Goal: Transaction & Acquisition: Purchase product/service

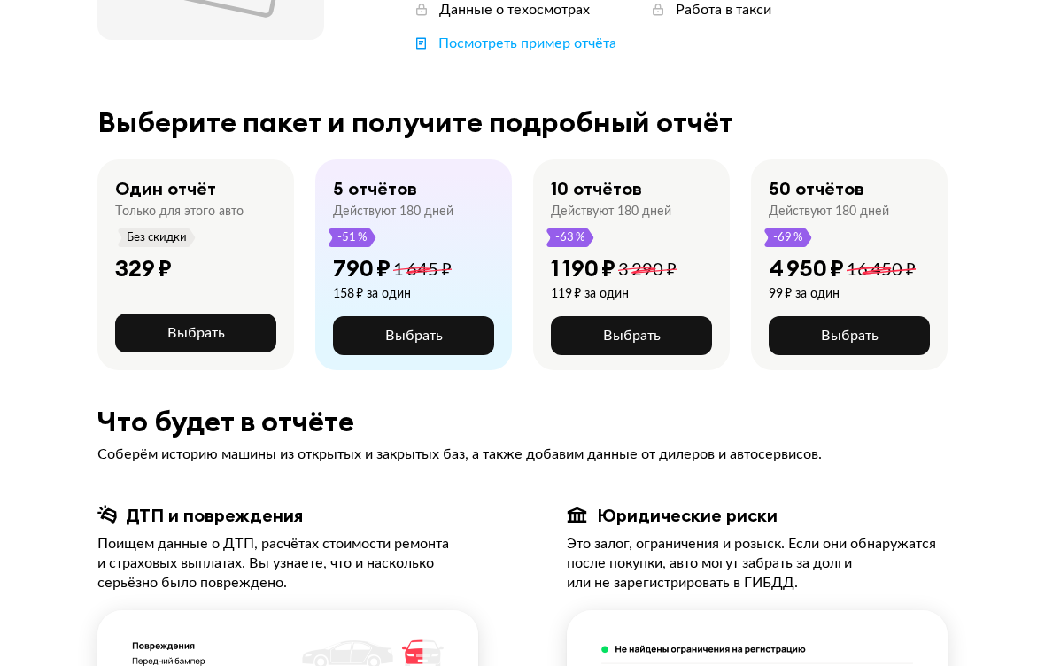
scroll to position [330, 0]
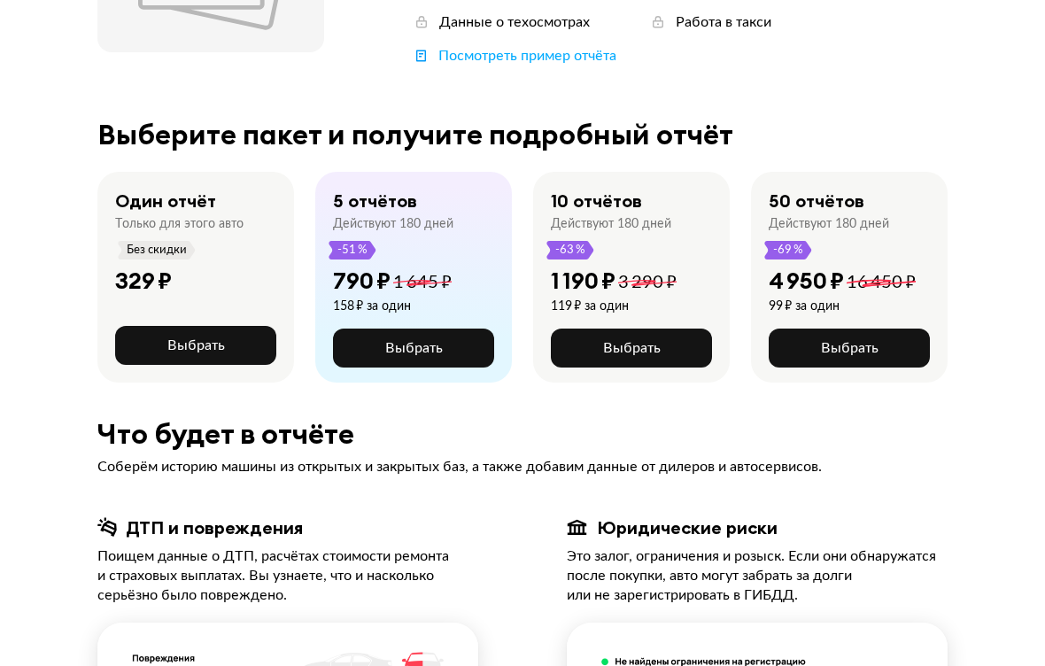
click at [394, 342] on span "Выбрать" at bounding box center [414, 349] width 58 height 14
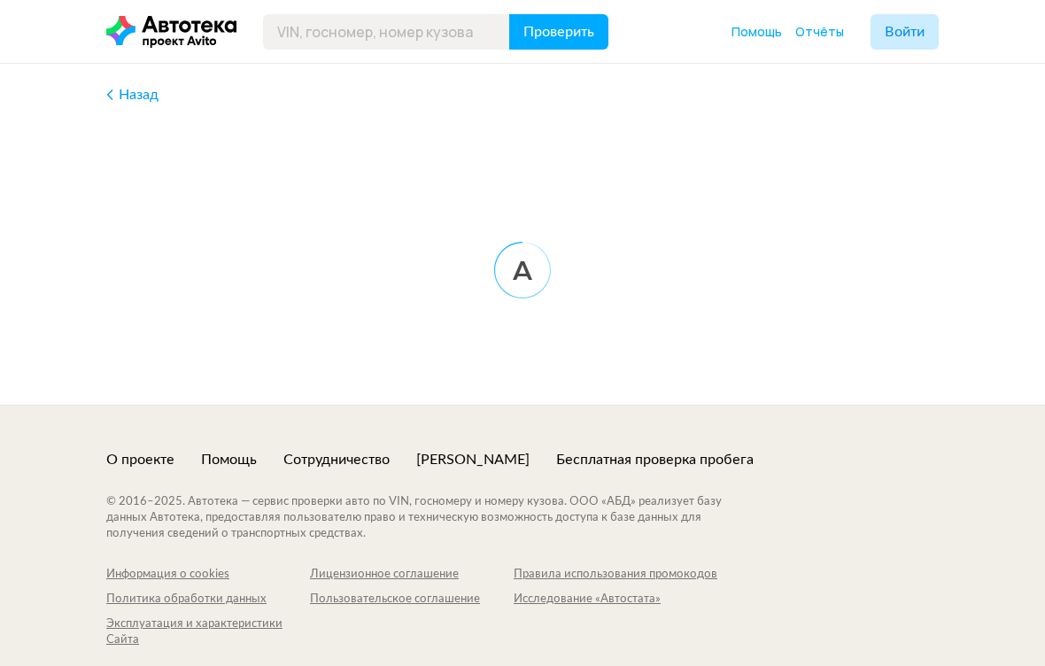
scroll to position [22, 0]
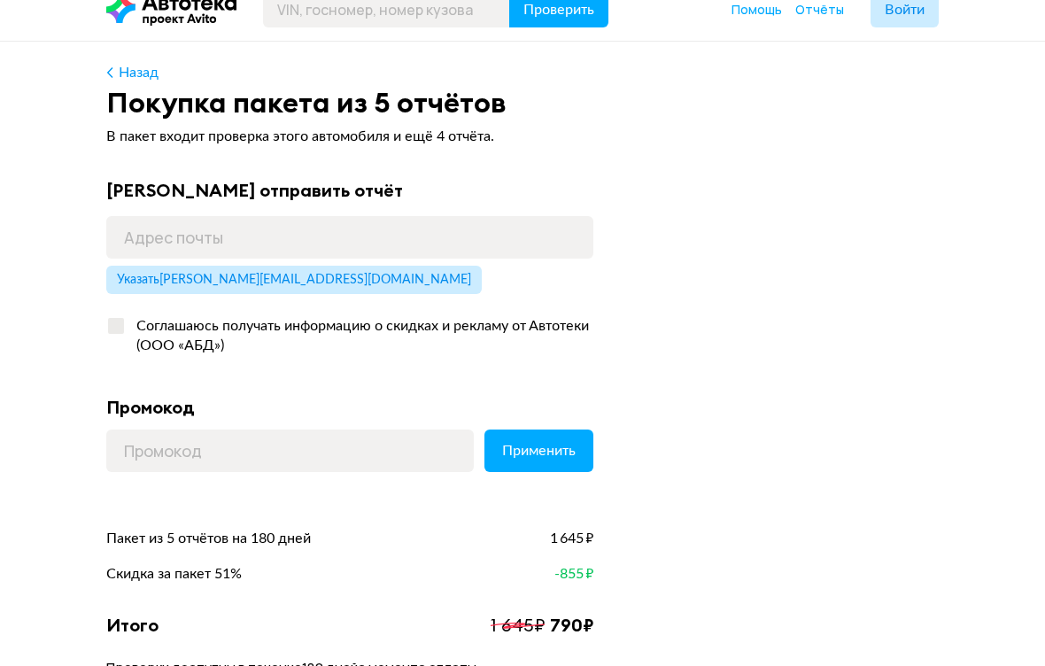
click at [272, 276] on span "Указать [PERSON_NAME][EMAIL_ADDRESS][DOMAIN_NAME]" at bounding box center [294, 280] width 354 height 12
type input "[PERSON_NAME][EMAIL_ADDRESS][DOMAIN_NAME]"
click at [113, 326] on label "Соглашаюсь получать информацию о скидках и рекламу от Автотеки (ООО «АБД»)" at bounding box center [349, 336] width 487 height 55
click at [113, 326] on input "Соглашаюсь получать информацию о скидках и рекламу от Автотеки (ООО «АБД»)" at bounding box center [112, 322] width 12 height 12
checkbox input "true"
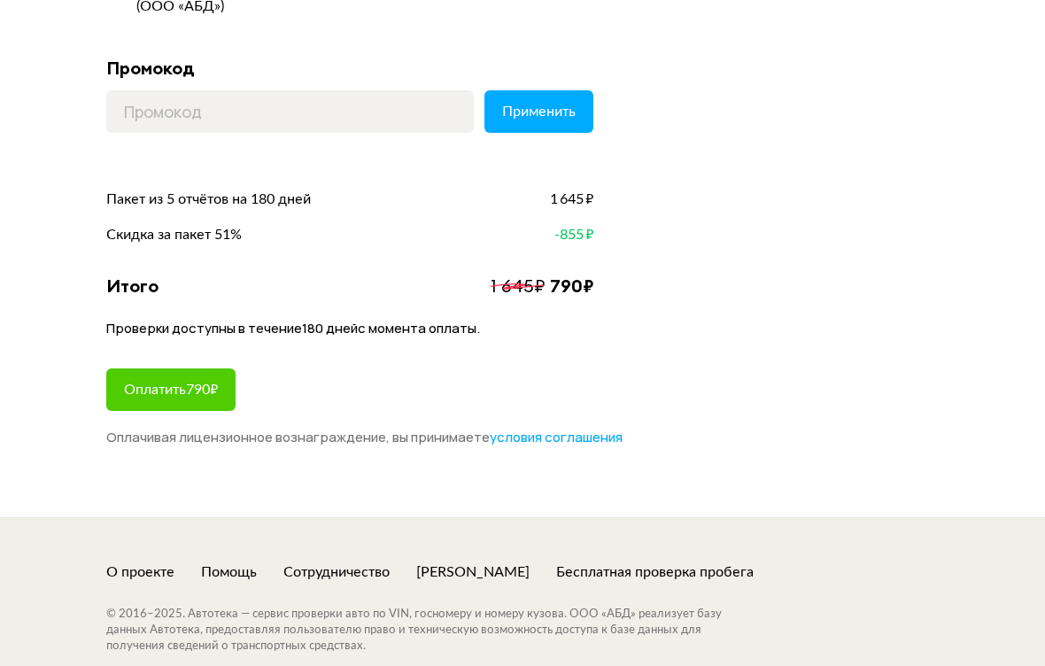
scroll to position [362, 0]
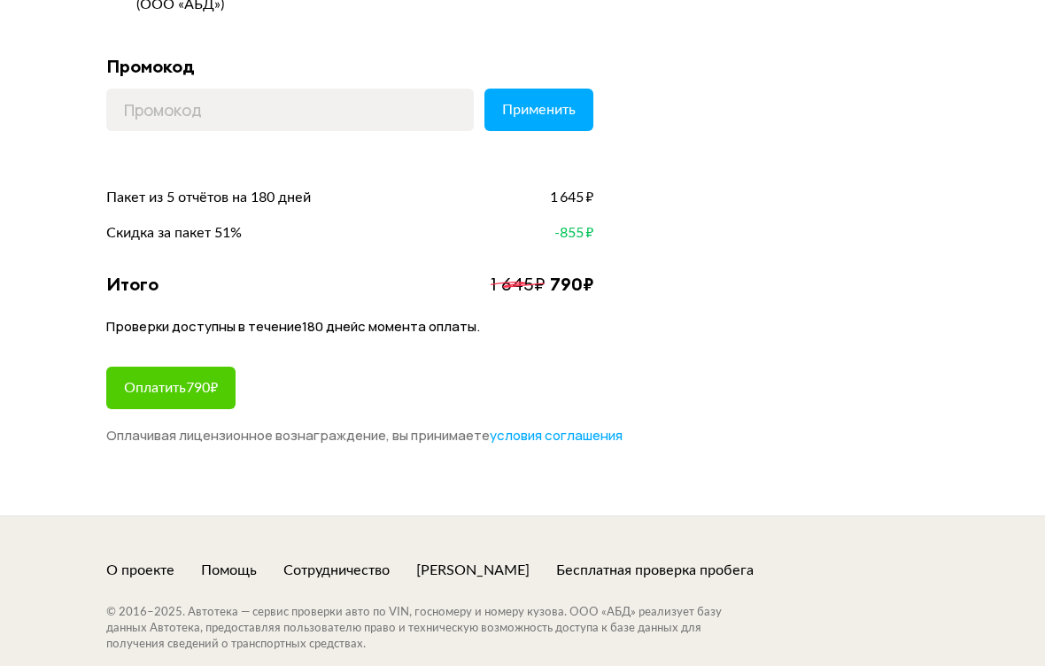
click at [183, 382] on span "Оплатить 790 ₽" at bounding box center [171, 389] width 94 height 14
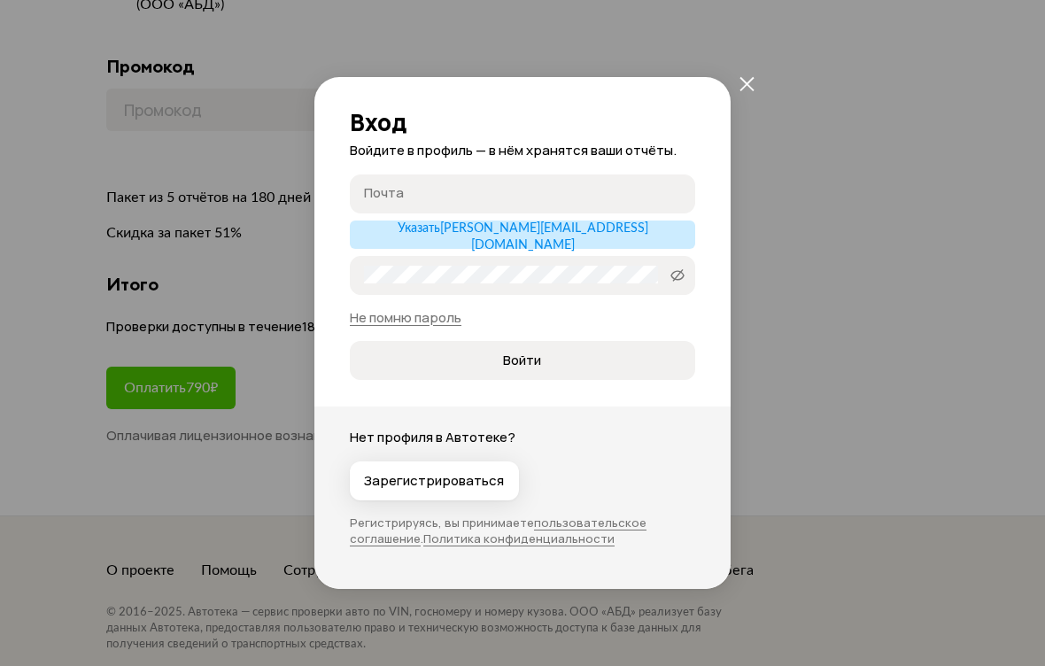
click at [484, 237] on span "Указать [PERSON_NAME][EMAIL_ADDRESS][DOMAIN_NAME]" at bounding box center [523, 236] width 251 height 29
type input "[PERSON_NAME][EMAIL_ADDRESS][DOMAIN_NAME]"
click at [741, 84] on icon "закрыть" at bounding box center [747, 83] width 15 height 15
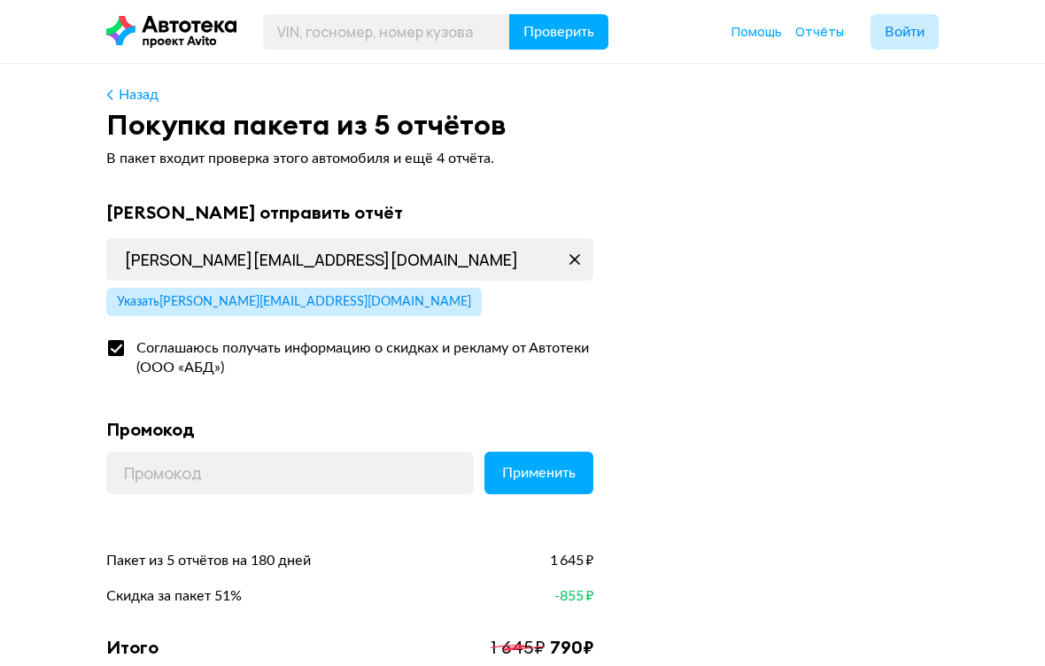
click at [551, 20] on button "Проверить" at bounding box center [558, 31] width 99 height 35
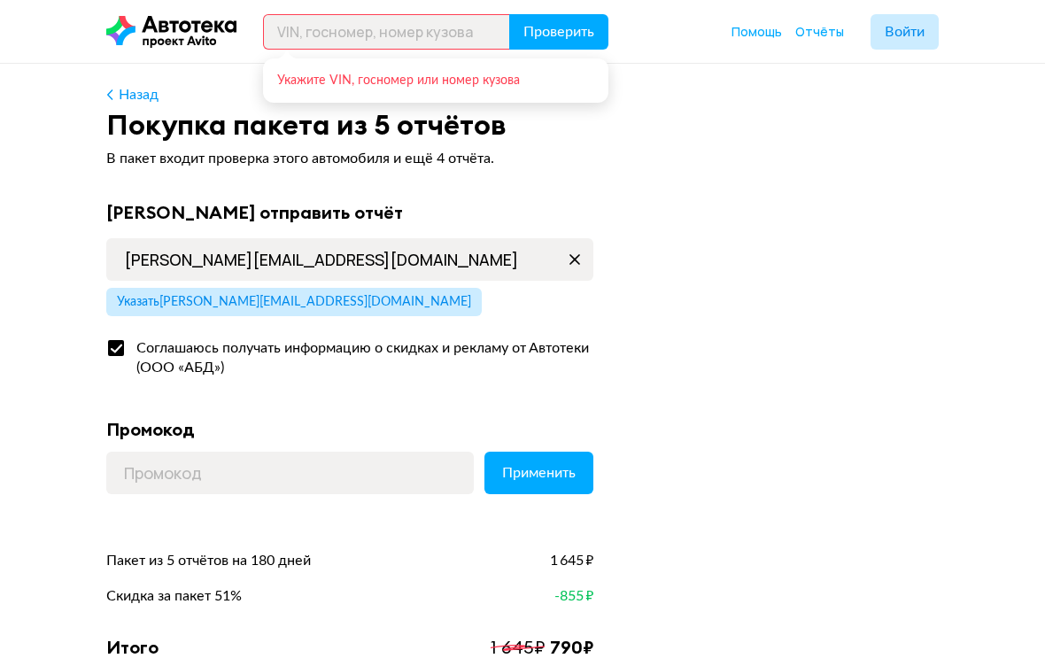
click at [561, 26] on span "Проверить" at bounding box center [559, 32] width 71 height 14
